Goal: Obtain resource: Download file/media

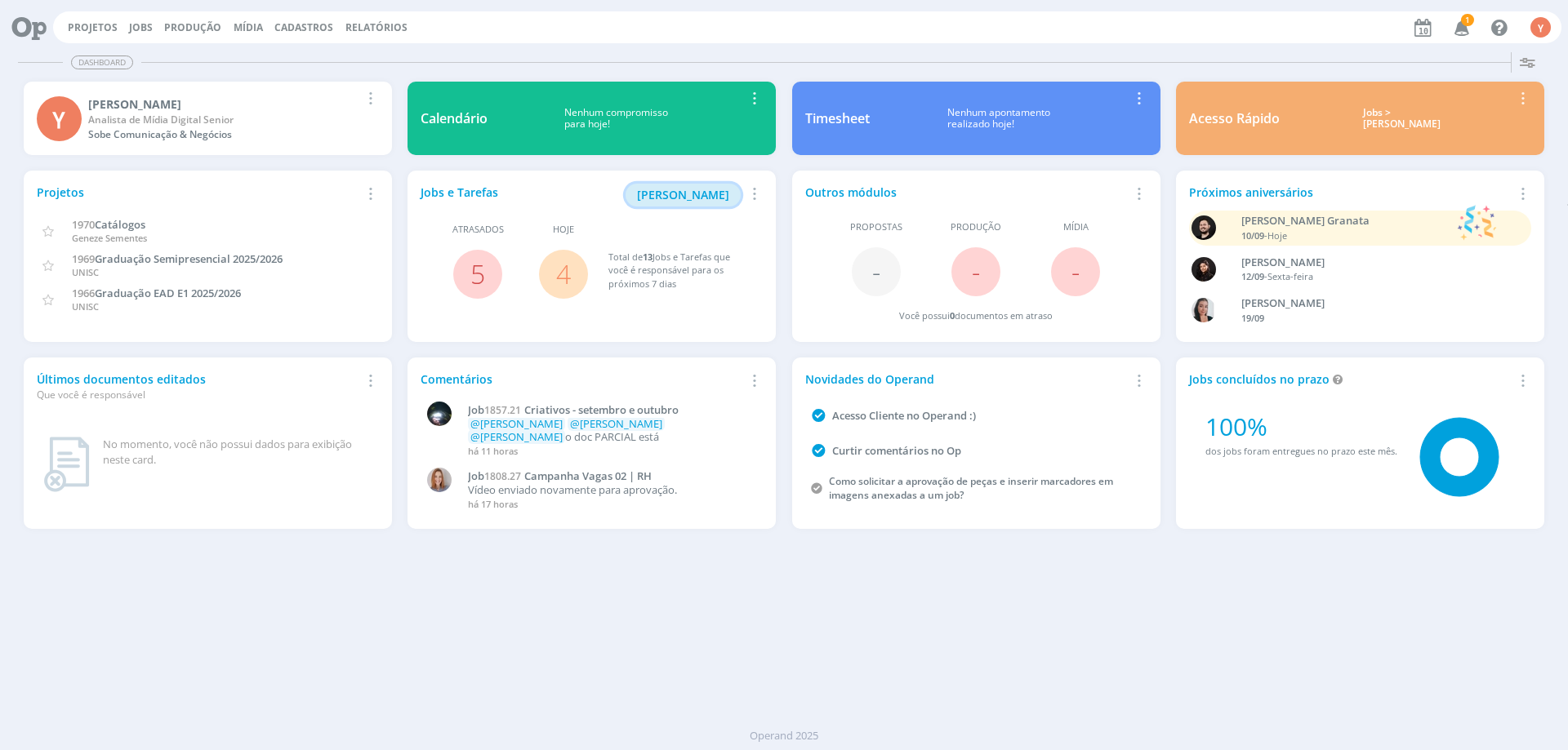
click at [669, 195] on span "[PERSON_NAME]" at bounding box center [683, 194] width 92 height 15
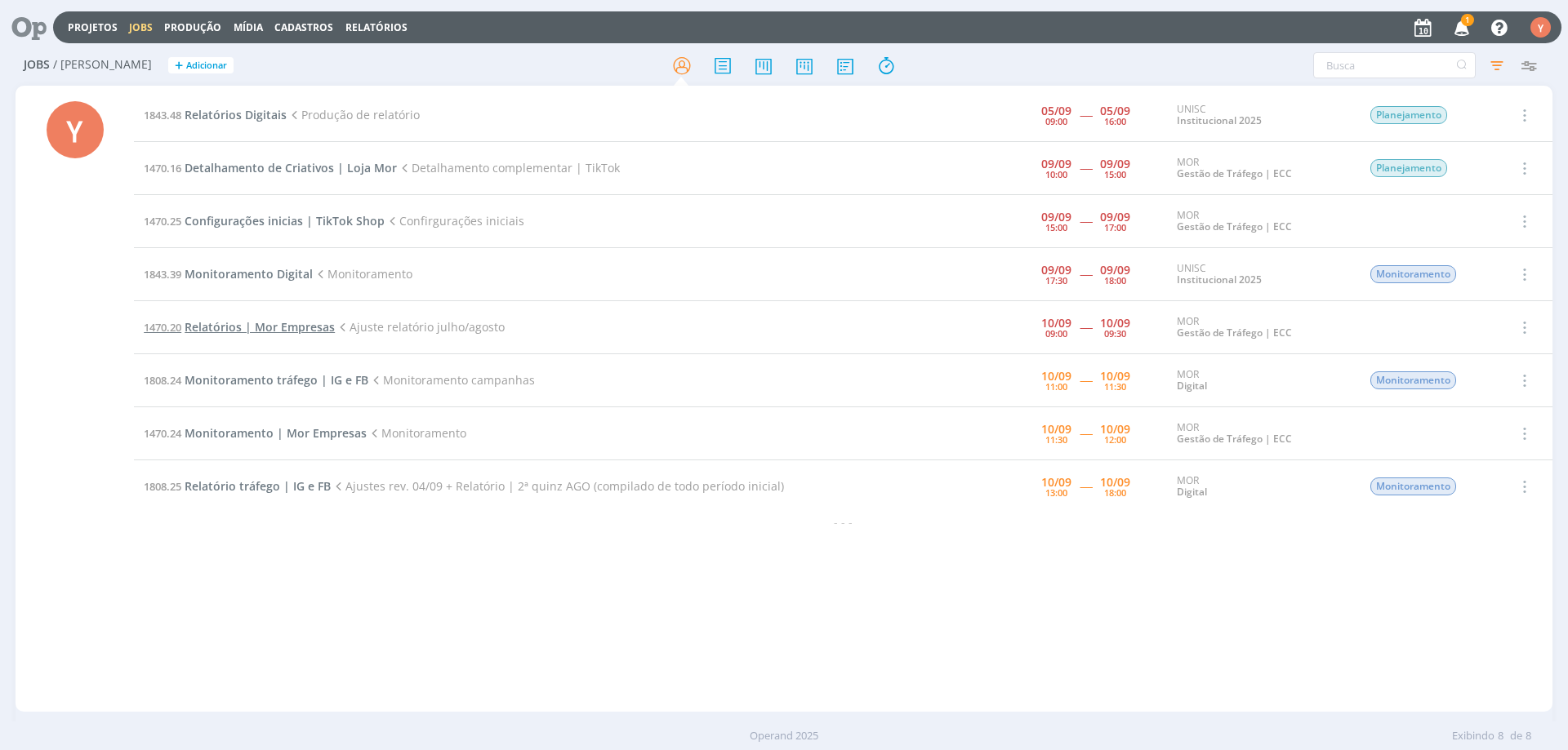
click at [259, 323] on span "Relatórios | Mor Empresas" at bounding box center [259, 326] width 150 height 15
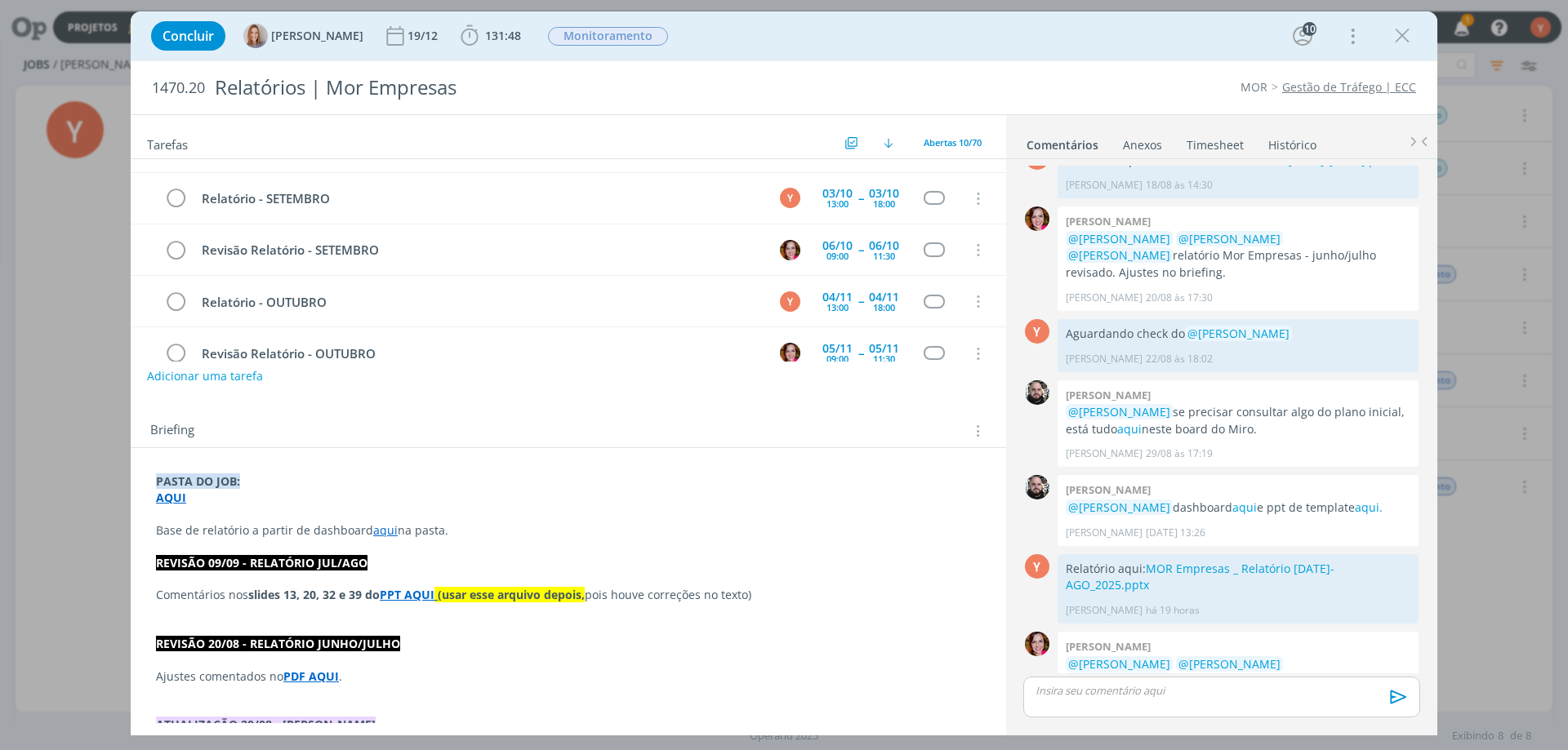
scroll to position [245, 0]
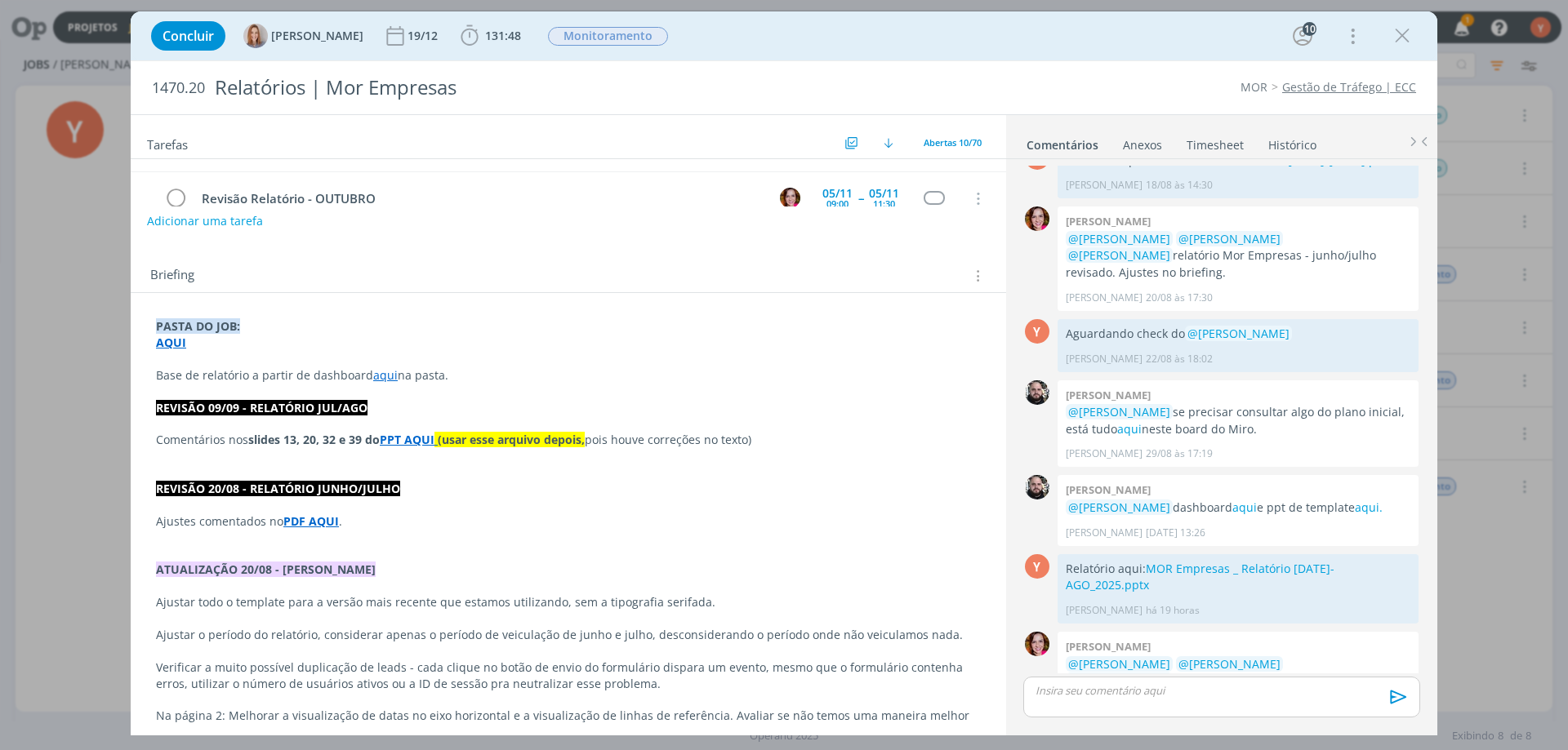
click at [410, 443] on strong "PPT AQUI" at bounding box center [407, 439] width 55 height 15
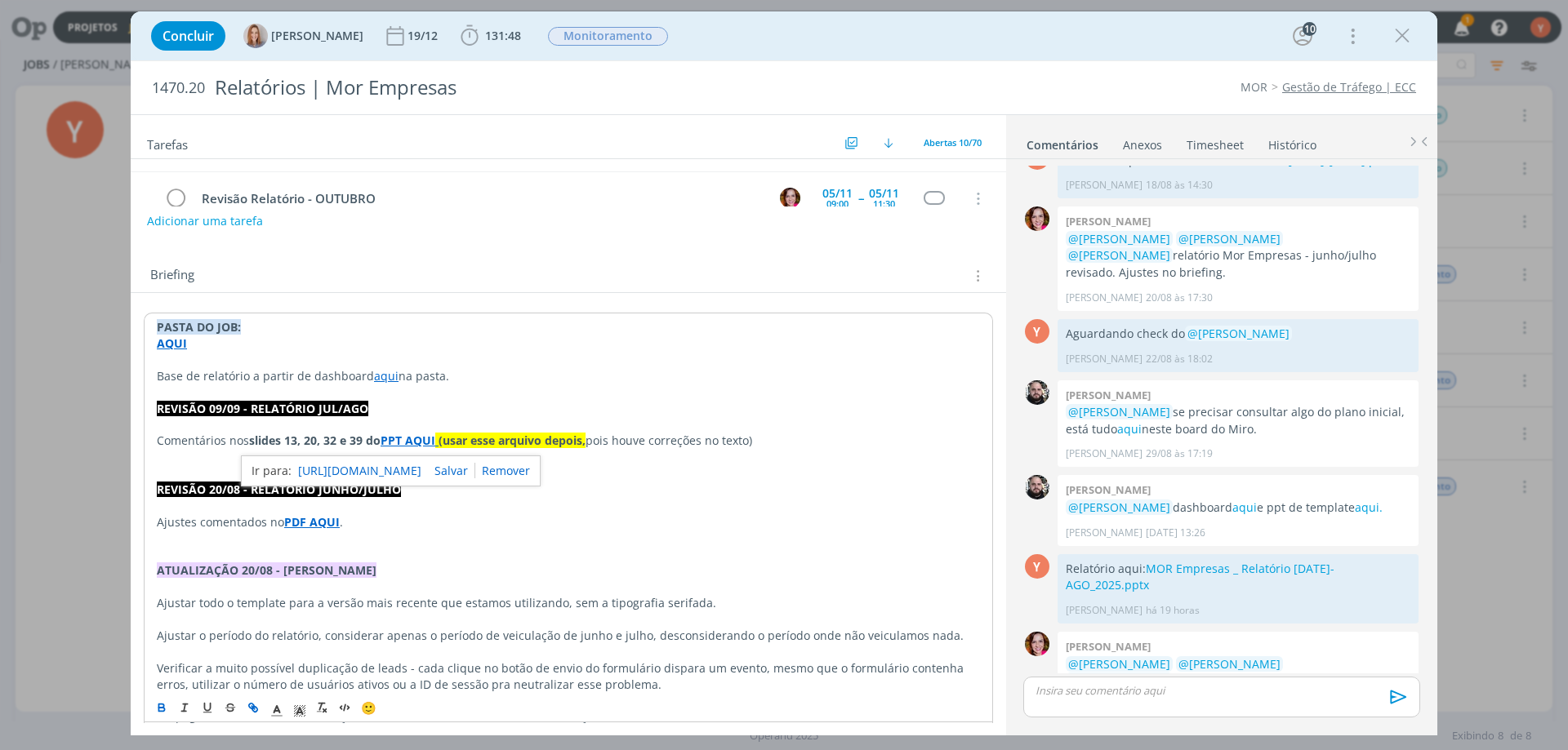
click at [417, 475] on link "https://sobeae.sharepoint.com/sites/SOBEAE/Documentos%20Compartilhados/Forms/Al…" at bounding box center [360, 471] width 123 height 21
click at [450, 584] on p "dialog" at bounding box center [568, 587] width 823 height 16
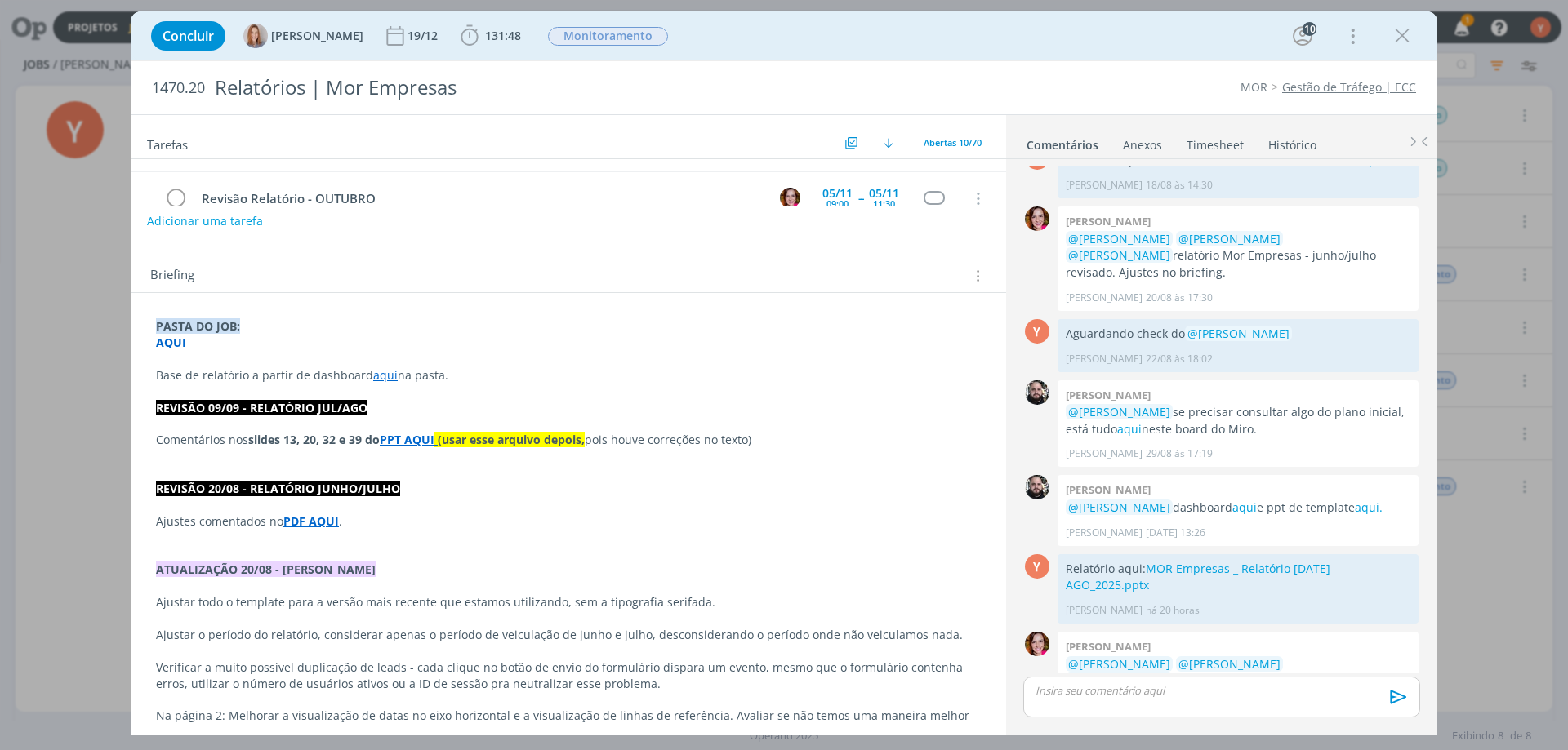
click at [533, 477] on p "dialog" at bounding box center [568, 473] width 825 height 16
click at [1244, 702] on div "dialog" at bounding box center [1221, 697] width 397 height 41
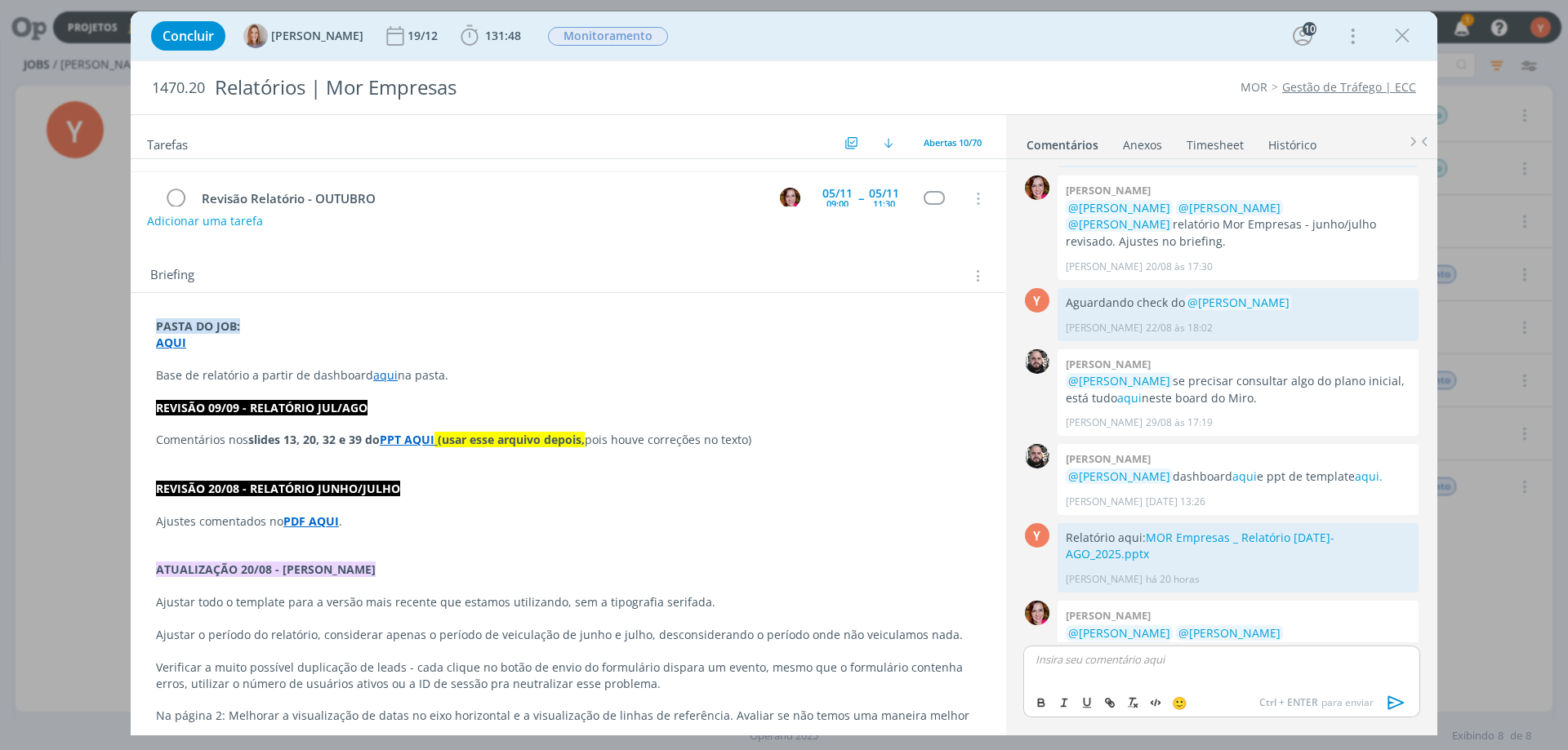
drag, startPoint x: 872, startPoint y: 640, endPoint x: 911, endPoint y: 666, distance: 46.9
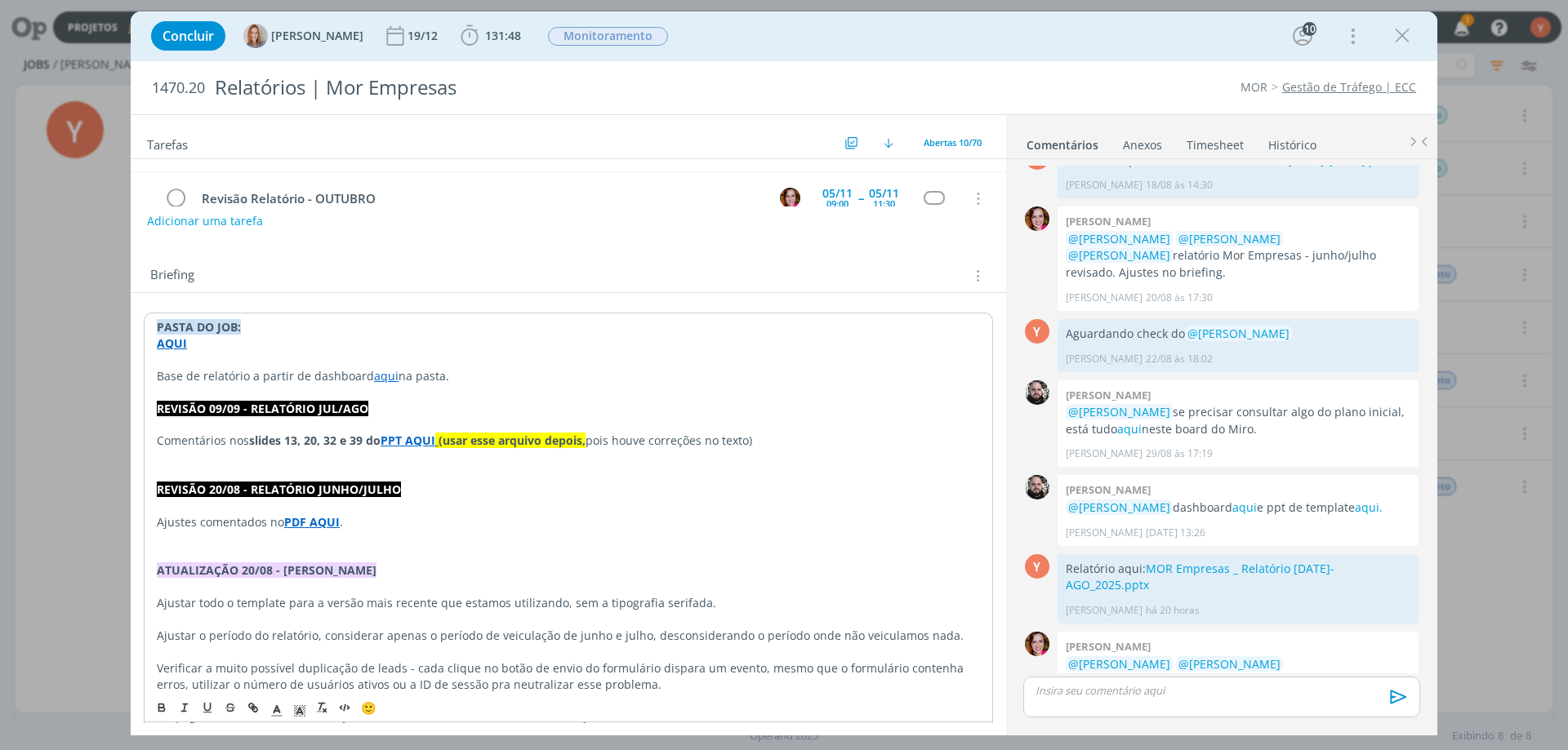
drag, startPoint x: 911, startPoint y: 666, endPoint x: 1342, endPoint y: 639, distance: 431.8
click at [1342, 656] on p "@Yuri Lopardo @Amanda Oliveira @Vanessa Feron relatório julho/agosto revisado. …" at bounding box center [1237, 680] width 344 height 50
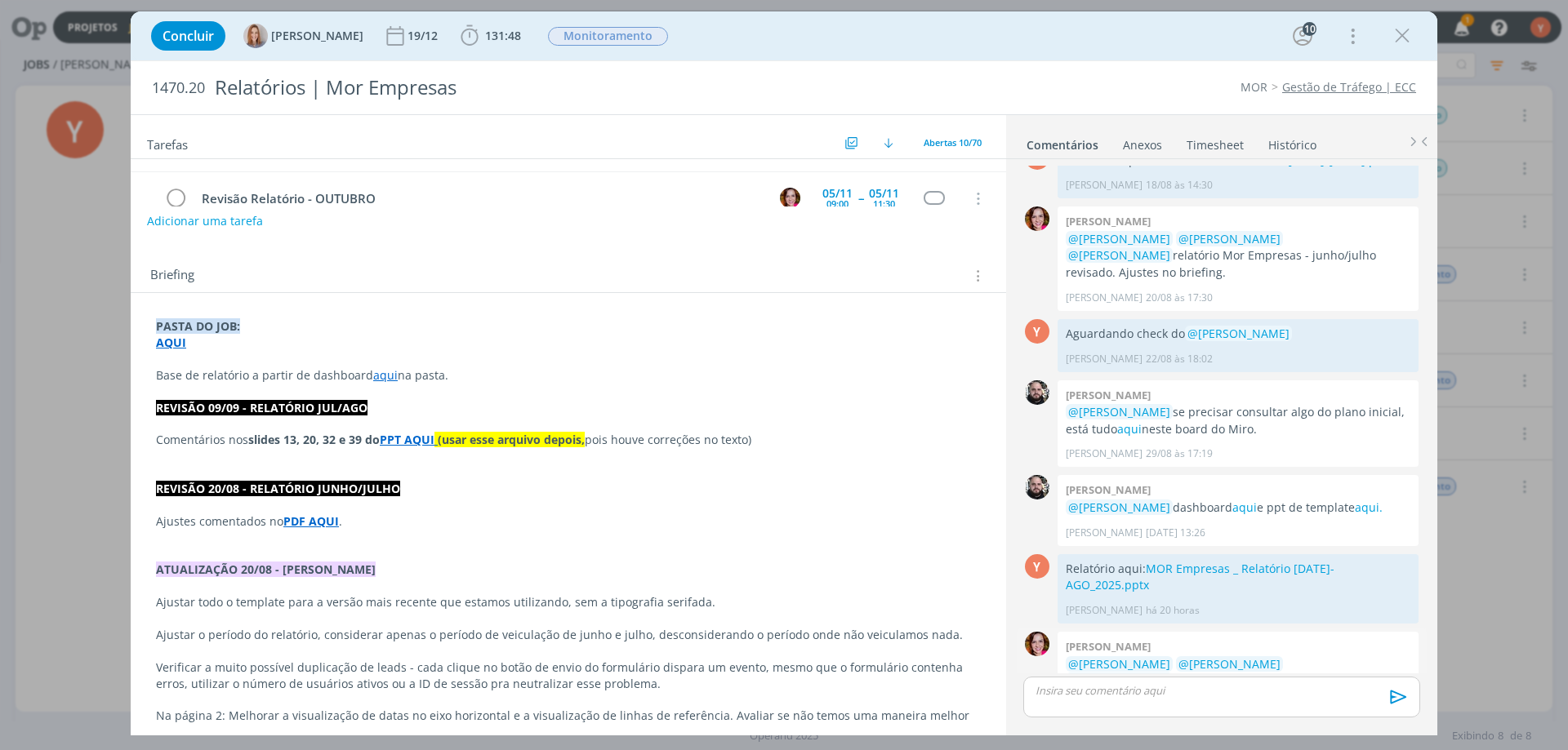
click at [1374, 711] on img "dialog" at bounding box center [1375, 723] width 24 height 24
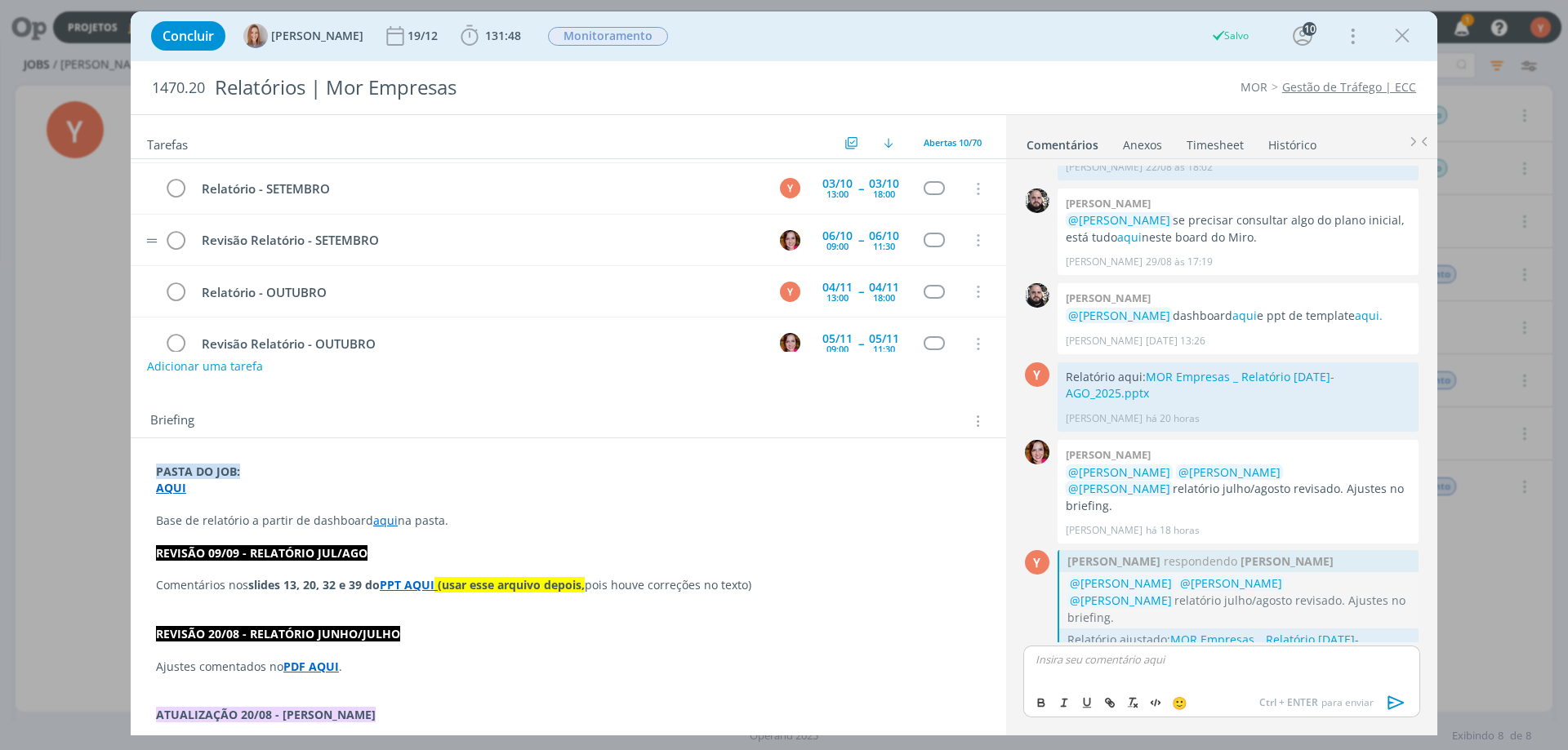
scroll to position [0, 0]
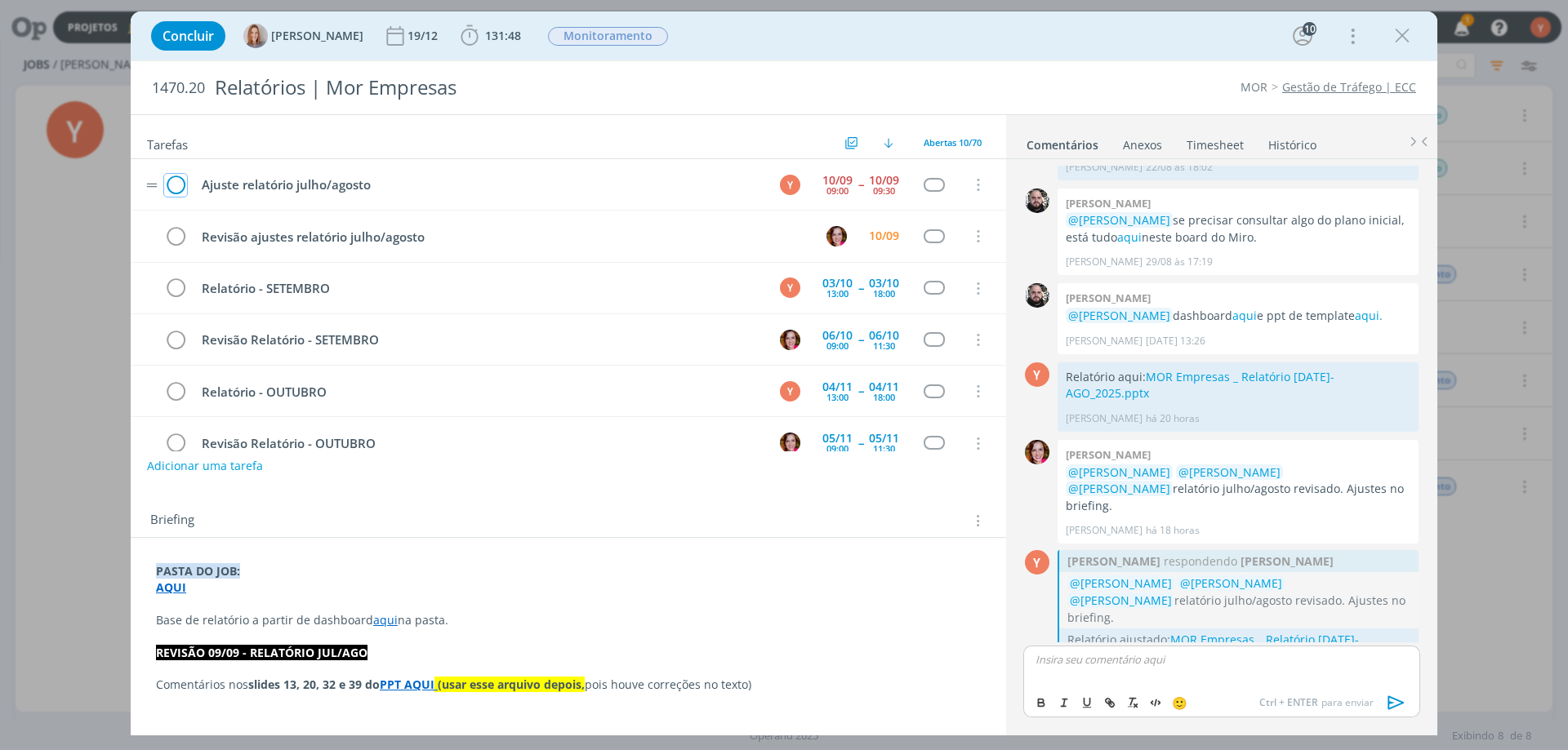
click at [178, 184] on icon "dialog" at bounding box center [175, 185] width 23 height 24
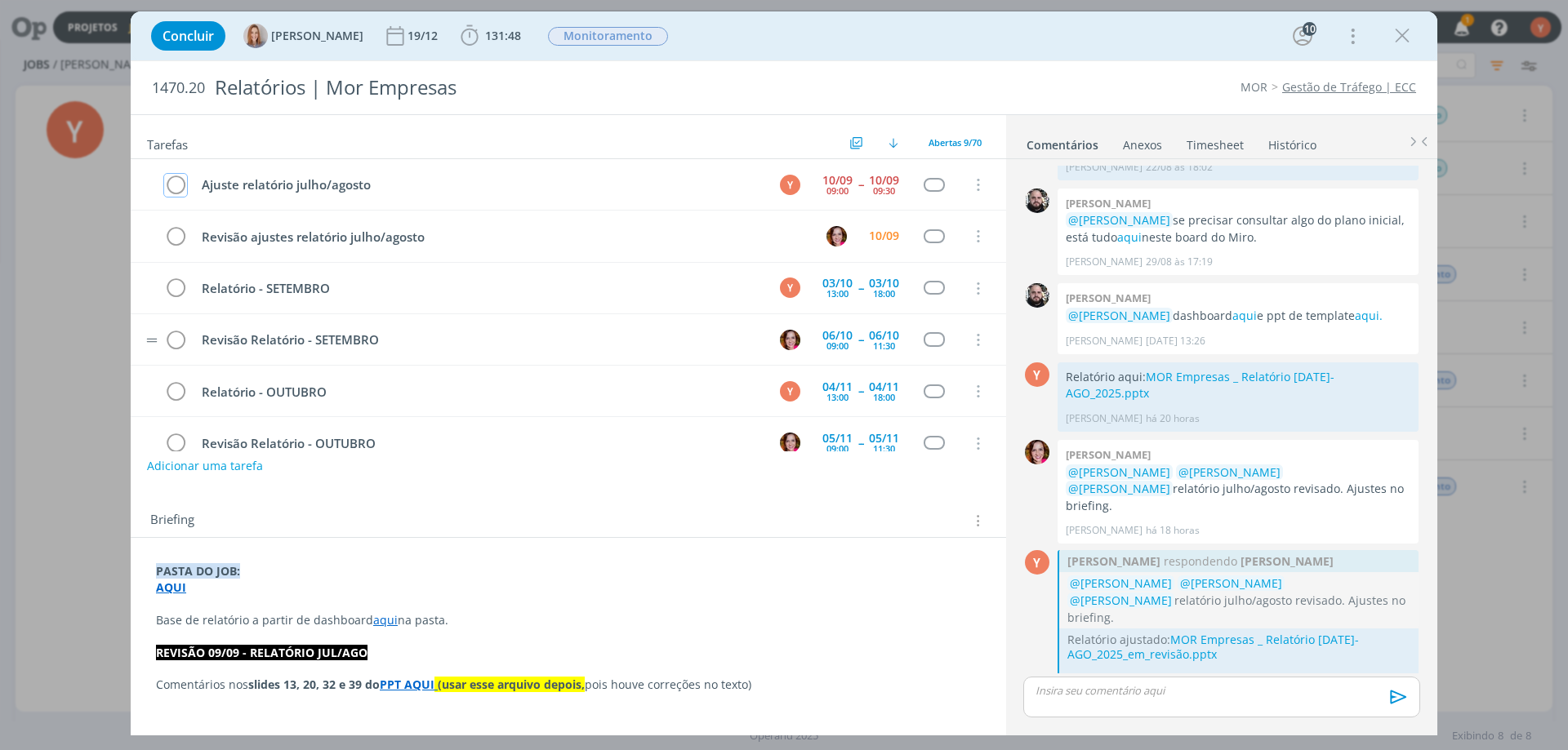
scroll to position [1506, 0]
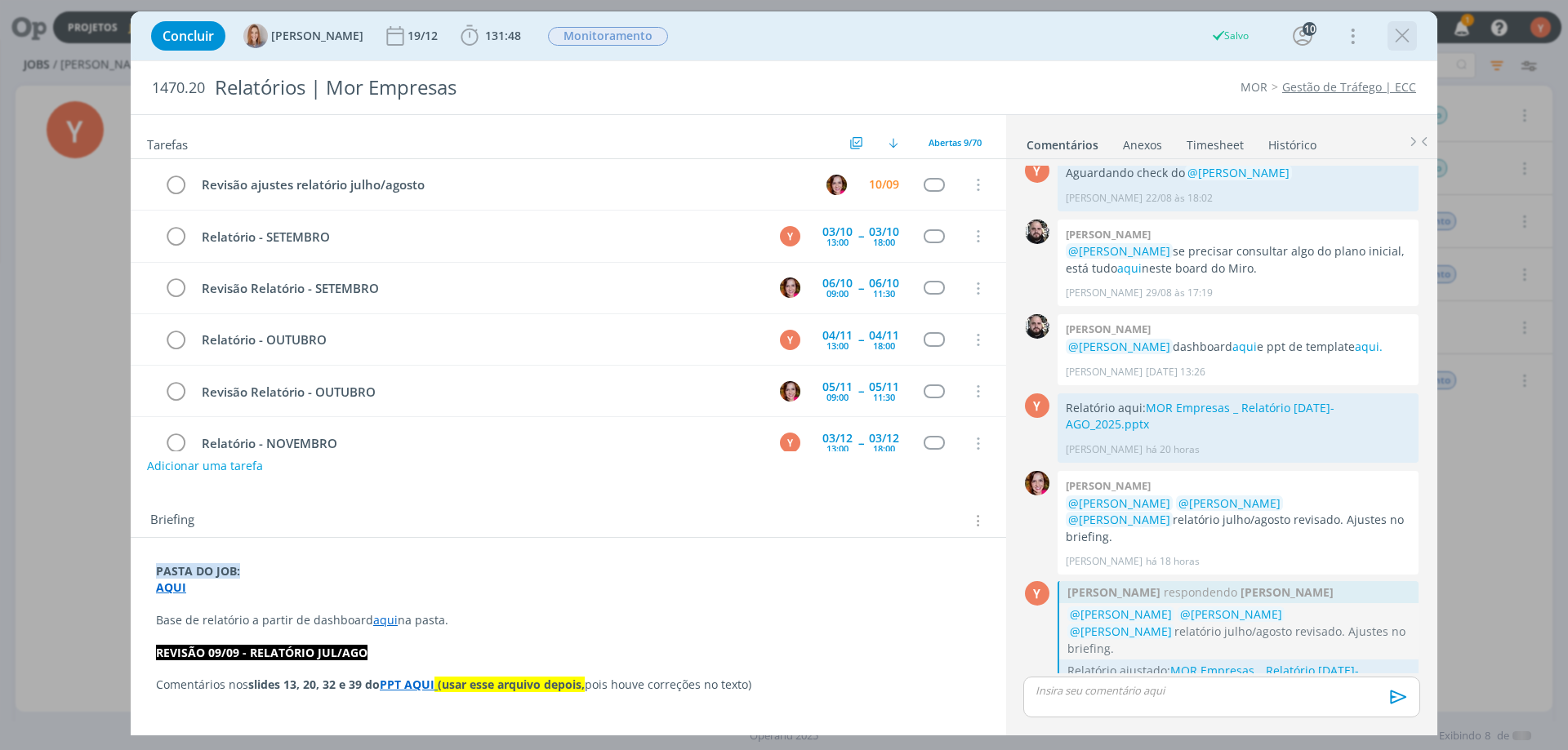
click at [1404, 36] on icon "dialog" at bounding box center [1402, 35] width 24 height 24
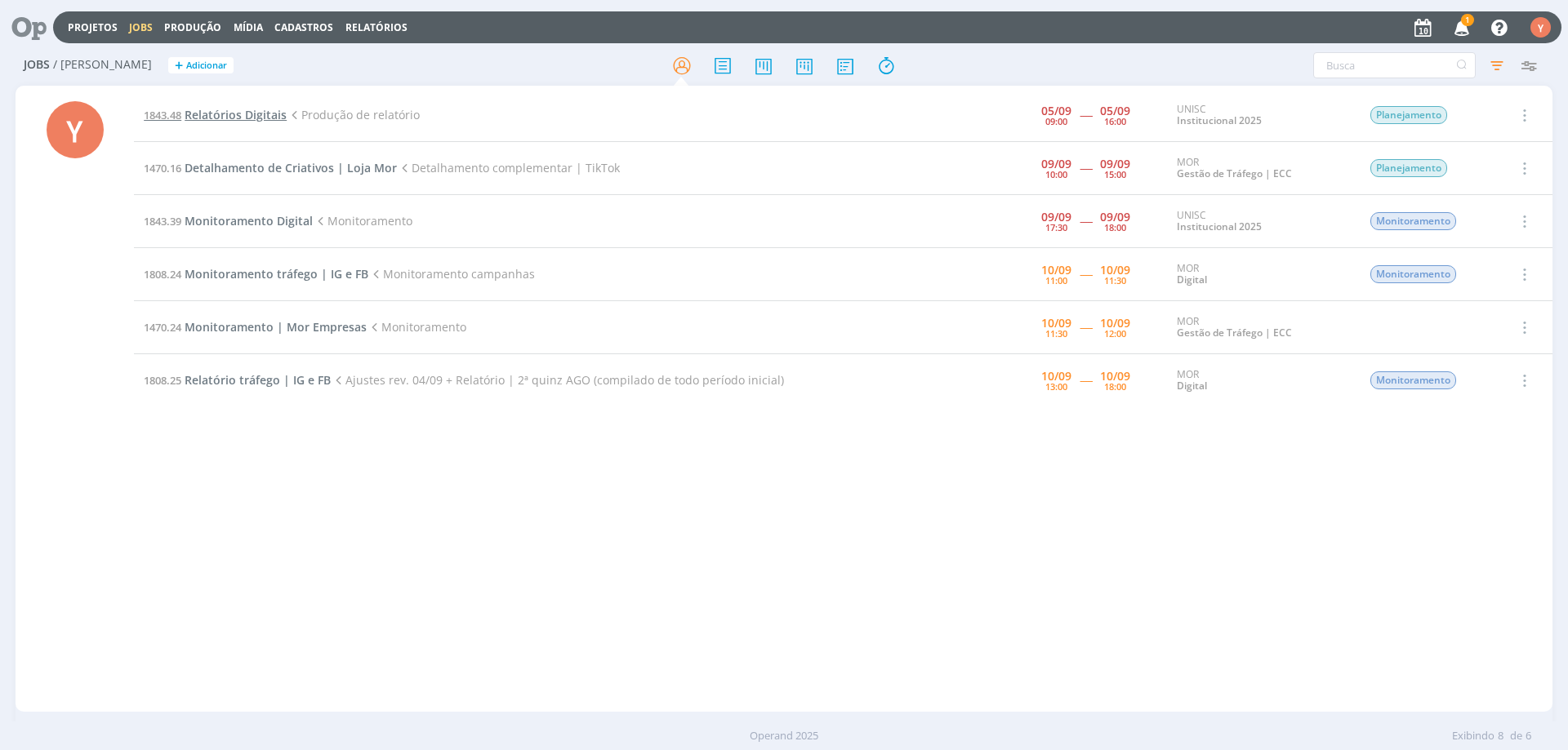
click at [259, 113] on span "Relatórios Digitais" at bounding box center [235, 114] width 102 height 15
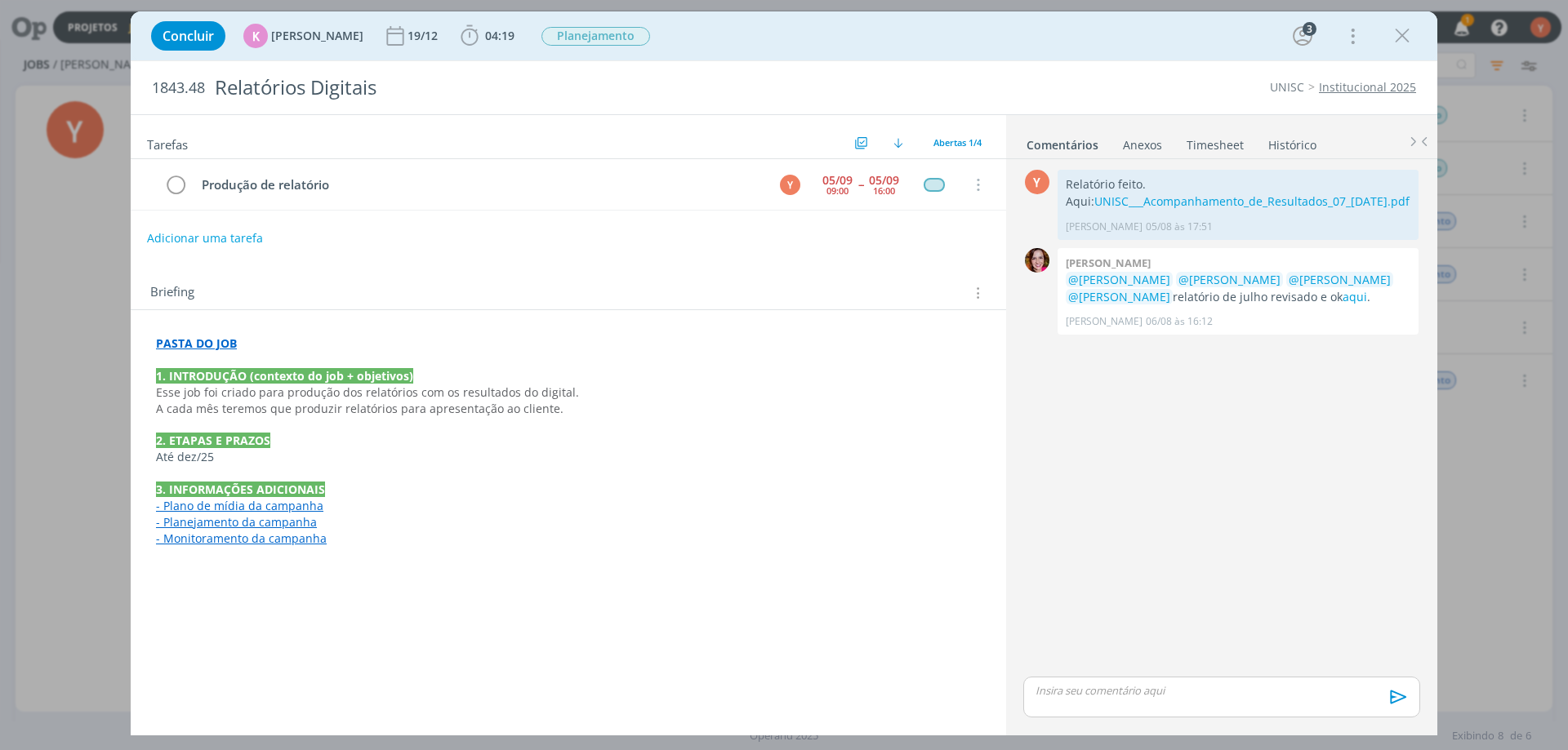
click at [1157, 483] on div "Y 0 Relatório feito. Aqui: UNISC___Acompanhamento_de_Resultados_07_JUL.pdf Yuri…" at bounding box center [1222, 419] width 410 height 508
click at [1292, 457] on div "Y 0 Relatório feito. Aqui: UNISC___Acompanhamento_de_Resultados_07_JUL.pdf Yuri…" at bounding box center [1222, 419] width 410 height 508
click at [1342, 295] on link "aqui" at bounding box center [1354, 296] width 24 height 15
click at [1414, 35] on div "dialog" at bounding box center [1402, 35] width 30 height 30
